Goal: Transaction & Acquisition: Purchase product/service

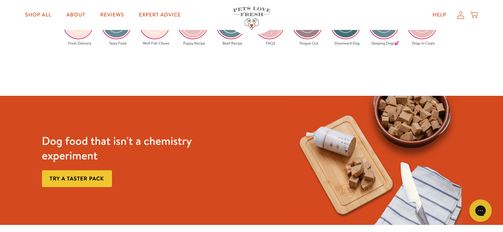
scroll to position [1293, 0]
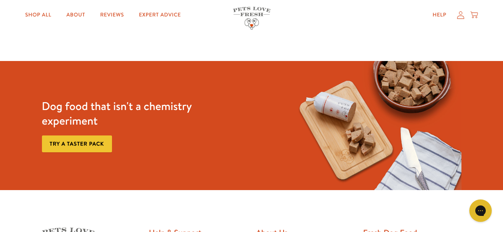
click at [102, 145] on link "Try a taster pack" at bounding box center [77, 144] width 70 height 17
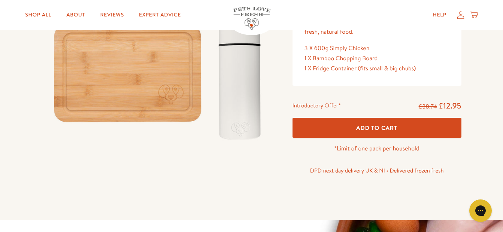
scroll to position [130, 0]
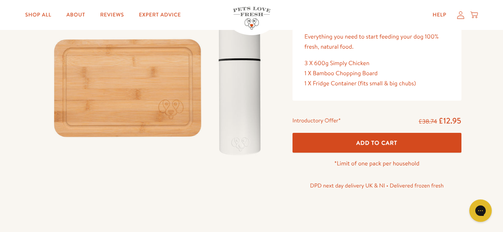
click at [451, 138] on button "Add To Cart" at bounding box center [377, 143] width 169 height 20
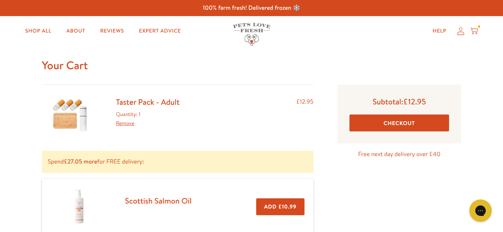
click at [431, 122] on button "Checkout" at bounding box center [399, 123] width 100 height 17
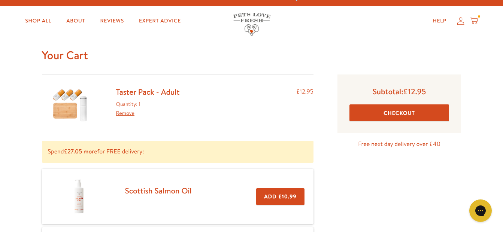
scroll to position [5, 0]
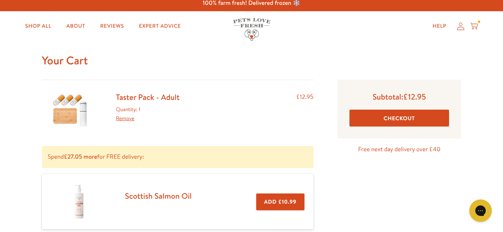
click at [439, 114] on button "Checkout" at bounding box center [399, 118] width 100 height 17
